Goal: Information Seeking & Learning: Learn about a topic

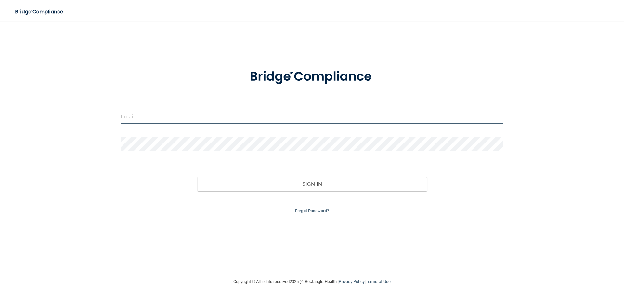
click at [143, 116] on input "email" at bounding box center [312, 116] width 383 height 15
type input "[EMAIL_ADDRESS][DOMAIN_NAME]"
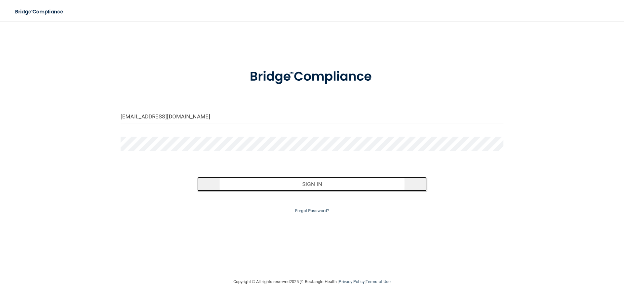
click at [317, 181] on button "Sign In" at bounding box center [312, 184] width 230 height 14
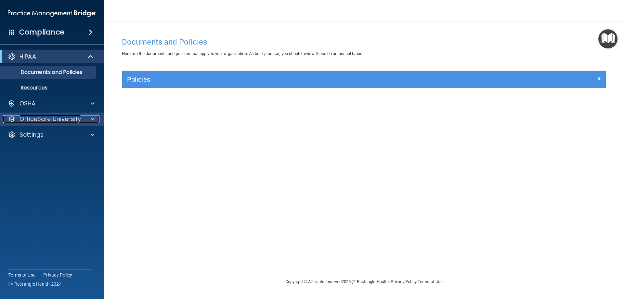
click at [50, 119] on p "OfficeSafe University" at bounding box center [50, 119] width 61 height 8
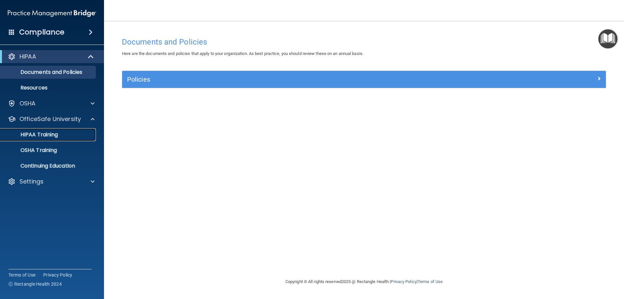
click at [52, 131] on p "HIPAA Training" at bounding box center [31, 134] width 54 height 7
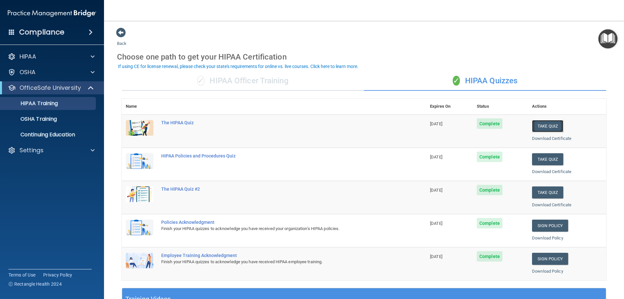
click at [541, 126] on button "Take Quiz" at bounding box center [547, 126] width 31 height 12
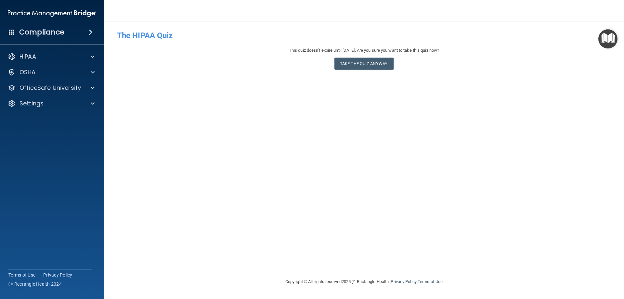
click at [254, 80] on div "- The HIPAA Quiz This quiz doesn’t expire until 04/24/2026. Are you sure you wa…" at bounding box center [364, 149] width 494 height 244
click at [624, 130] on main "- The HIPAA Quiz This quiz doesn’t expire until 04/24/2026. Are you sure you wa…" at bounding box center [364, 160] width 520 height 278
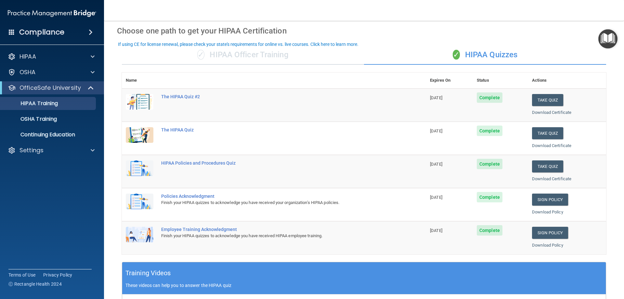
scroll to position [13, 0]
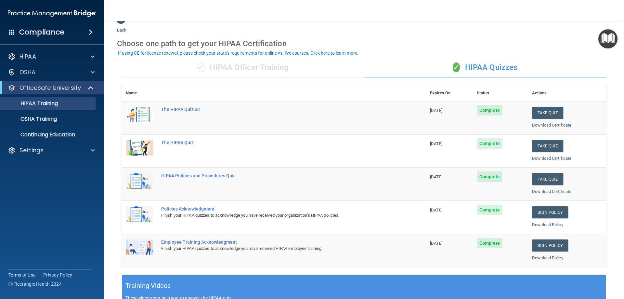
click at [235, 68] on div "✓ HIPAA Officer Training" at bounding box center [243, 68] width 242 height 20
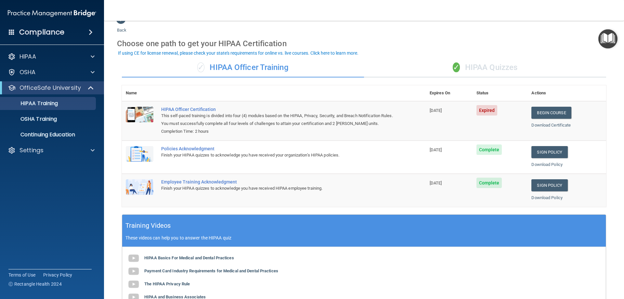
click at [482, 111] on span "Expired" at bounding box center [487, 110] width 21 height 10
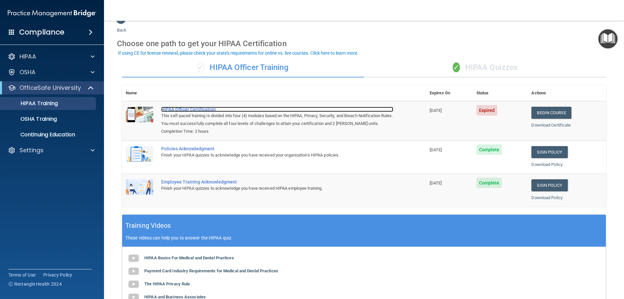
click at [175, 108] on div "HIPAA Officer Certification" at bounding box center [277, 109] width 232 height 5
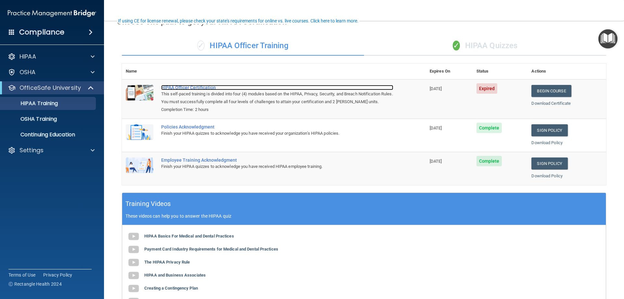
scroll to position [46, 0]
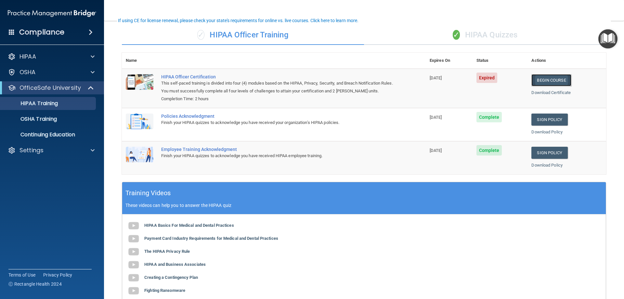
click at [546, 80] on link "Begin Course" at bounding box center [552, 80] width 40 height 12
click at [533, 93] on link "Download Certificate" at bounding box center [551, 92] width 39 height 5
click at [537, 78] on link "Begin Course" at bounding box center [552, 80] width 40 height 12
click at [551, 82] on link "Begin Course" at bounding box center [552, 80] width 40 height 12
click at [555, 80] on link "Begin Course" at bounding box center [552, 80] width 40 height 12
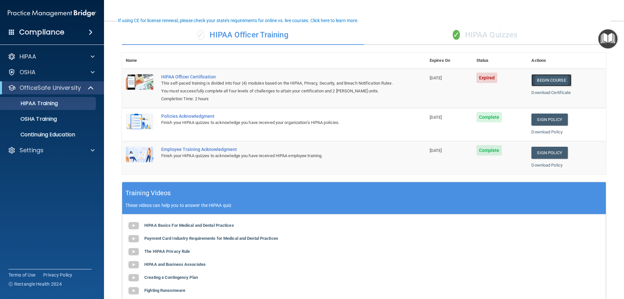
click at [552, 78] on link "Begin Course" at bounding box center [552, 80] width 40 height 12
click at [549, 79] on link "Begin Course" at bounding box center [552, 80] width 40 height 12
click at [554, 77] on link "Begin Course" at bounding box center [552, 80] width 40 height 12
click at [536, 77] on link "Begin Course" at bounding box center [552, 80] width 40 height 12
click at [546, 81] on link "Begin Course" at bounding box center [552, 80] width 40 height 12
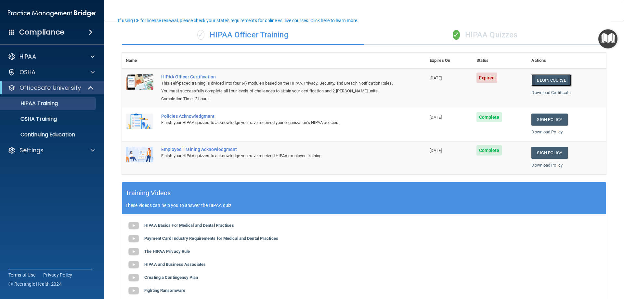
click at [538, 80] on link "Begin Course" at bounding box center [552, 80] width 40 height 12
click at [486, 78] on span "Expired" at bounding box center [487, 78] width 21 height 10
click at [545, 92] on link "Download Certificate" at bounding box center [551, 92] width 39 height 5
click at [551, 77] on link "Begin Course" at bounding box center [552, 80] width 40 height 12
click at [552, 80] on link "Begin Course" at bounding box center [552, 80] width 40 height 12
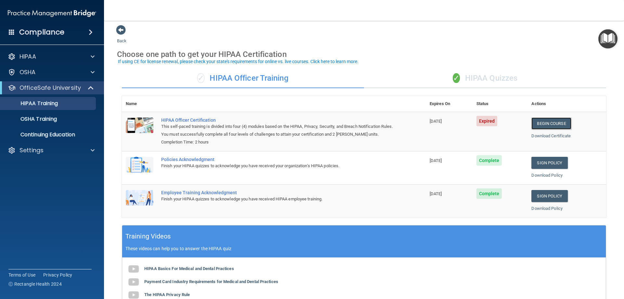
scroll to position [0, 0]
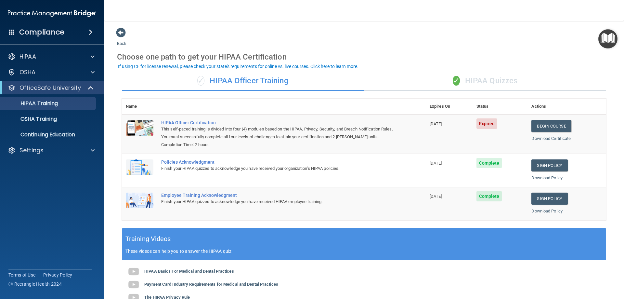
click at [270, 74] on div "✓ HIPAA Officer Training" at bounding box center [243, 81] width 242 height 20
click at [268, 78] on div "✓ HIPAA Officer Training" at bounding box center [243, 81] width 242 height 20
click at [243, 77] on div "✓ HIPAA Officer Training" at bounding box center [243, 81] width 242 height 20
click at [247, 83] on div "✓ HIPAA Officer Training" at bounding box center [243, 81] width 242 height 20
click at [468, 82] on div "✓ HIPAA Quizzes" at bounding box center [485, 81] width 242 height 20
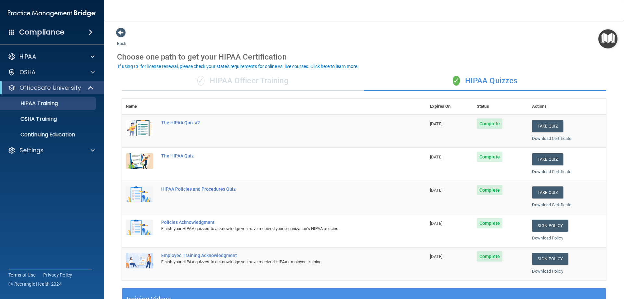
click at [226, 80] on div "✓ HIPAA Officer Training" at bounding box center [243, 81] width 242 height 20
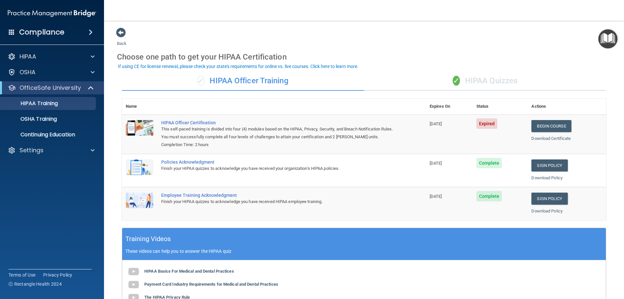
click at [482, 125] on span "Expired" at bounding box center [487, 123] width 21 height 10
click at [546, 125] on link "Begin Course" at bounding box center [552, 126] width 40 height 12
click at [537, 126] on link "Begin Course" at bounding box center [552, 126] width 40 height 12
click at [485, 119] on span "Expired" at bounding box center [487, 123] width 21 height 10
click at [480, 122] on span "Expired" at bounding box center [487, 123] width 21 height 10
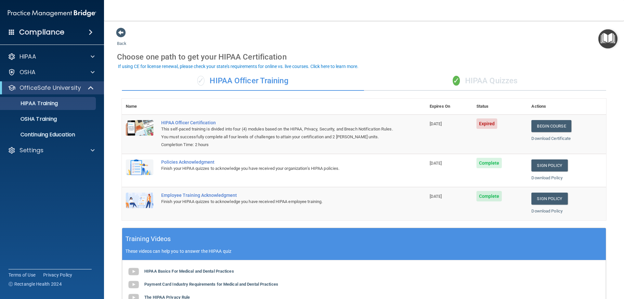
click at [486, 127] on span "Expired" at bounding box center [487, 123] width 21 height 10
click at [547, 125] on link "Begin Course" at bounding box center [552, 126] width 40 height 12
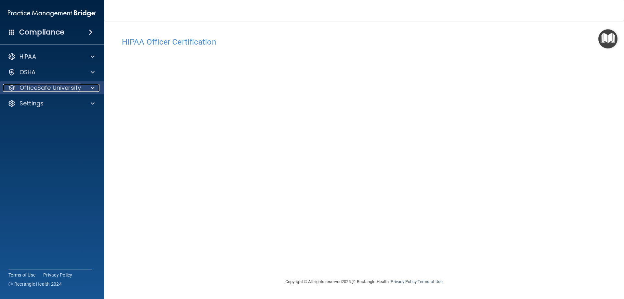
click at [94, 85] on span at bounding box center [93, 88] width 4 height 8
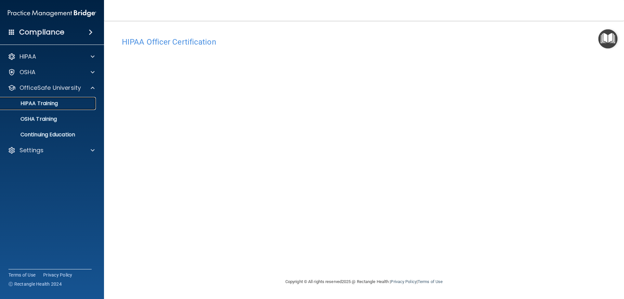
click at [64, 103] on div "HIPAA Training" at bounding box center [48, 103] width 89 height 7
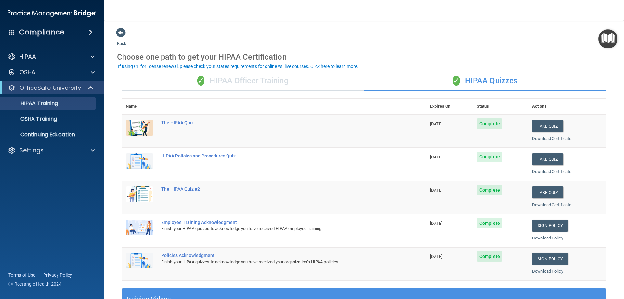
click at [246, 80] on div "✓ HIPAA Officer Training" at bounding box center [243, 81] width 242 height 20
